Goal: Find specific page/section: Find specific page/section

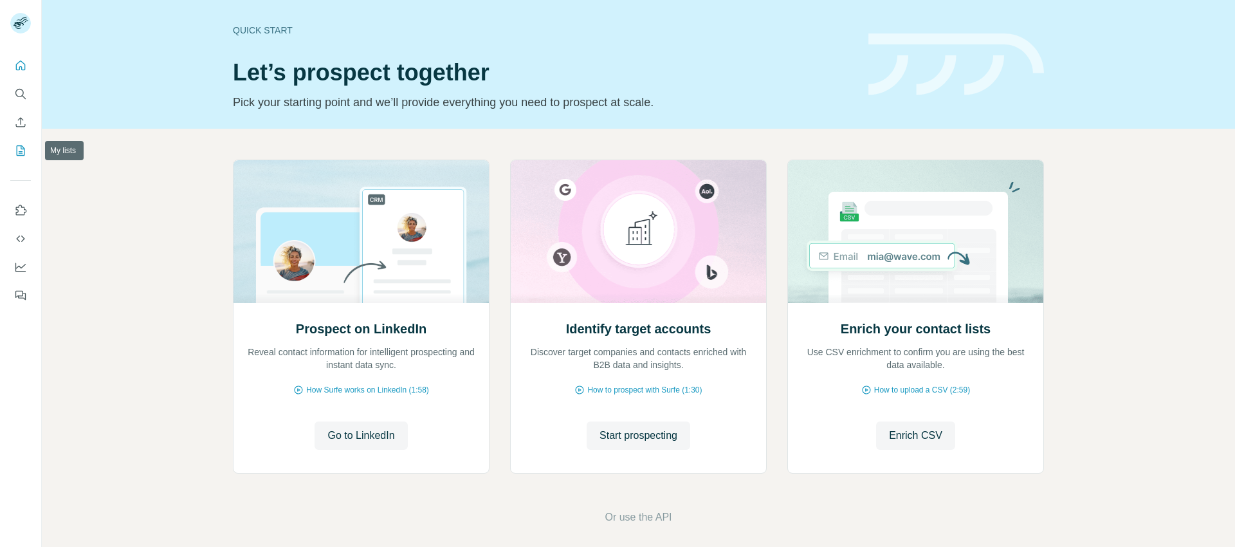
click at [23, 154] on icon "My lists" at bounding box center [21, 150] width 8 height 10
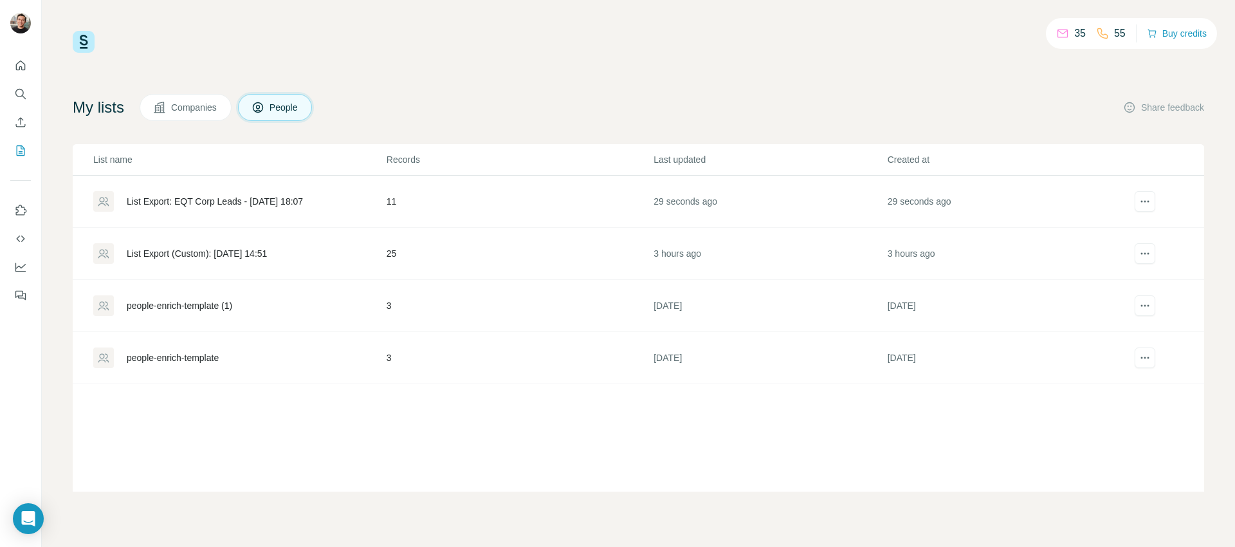
click at [443, 71] on div "35 55 Buy credits My lists Companies People Share feedback List name Records La…" at bounding box center [639, 261] width 1132 height 461
click at [285, 209] on div "List Export: EQT Corp Leads - 03/09/2025 18:07" at bounding box center [239, 201] width 292 height 21
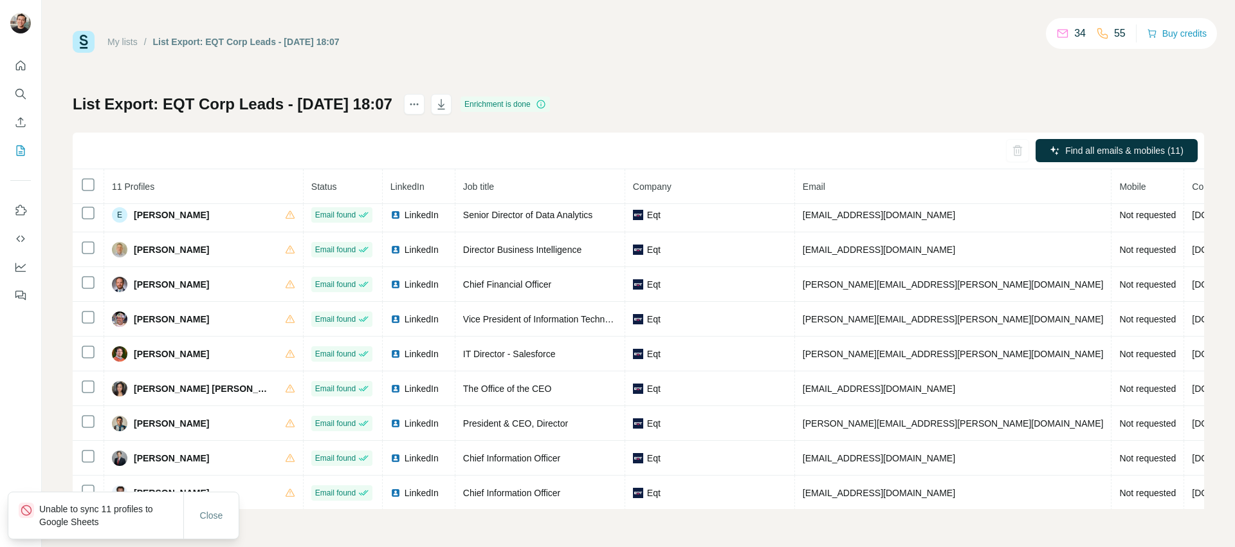
scroll to position [77, 0]
click at [448, 108] on icon "button" at bounding box center [441, 104] width 13 height 13
click at [705, 95] on div "List Export: EQT Corp Leads - 03/09/2025 18:07 Enrichment is done Find all emai…" at bounding box center [639, 301] width 1132 height 415
